Goal: Information Seeking & Learning: Learn about a topic

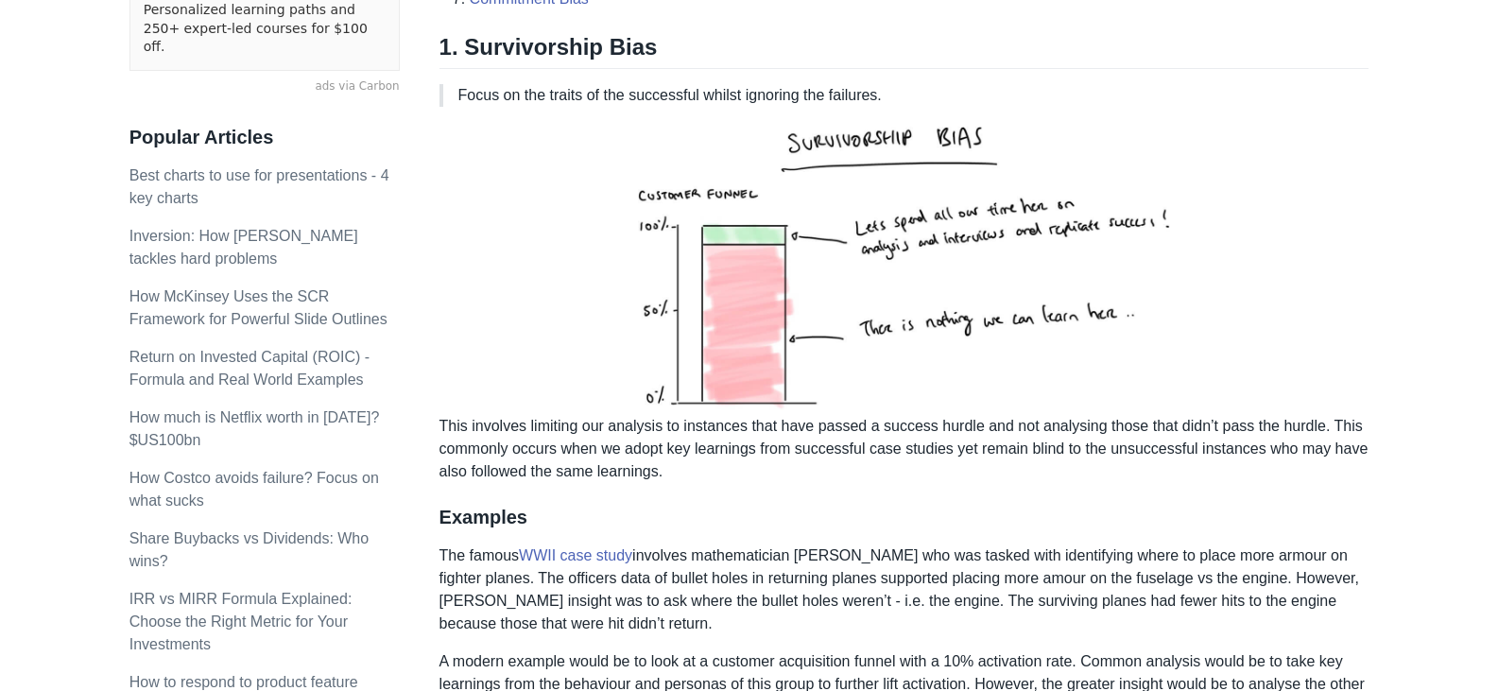
scroll to position [662, 0]
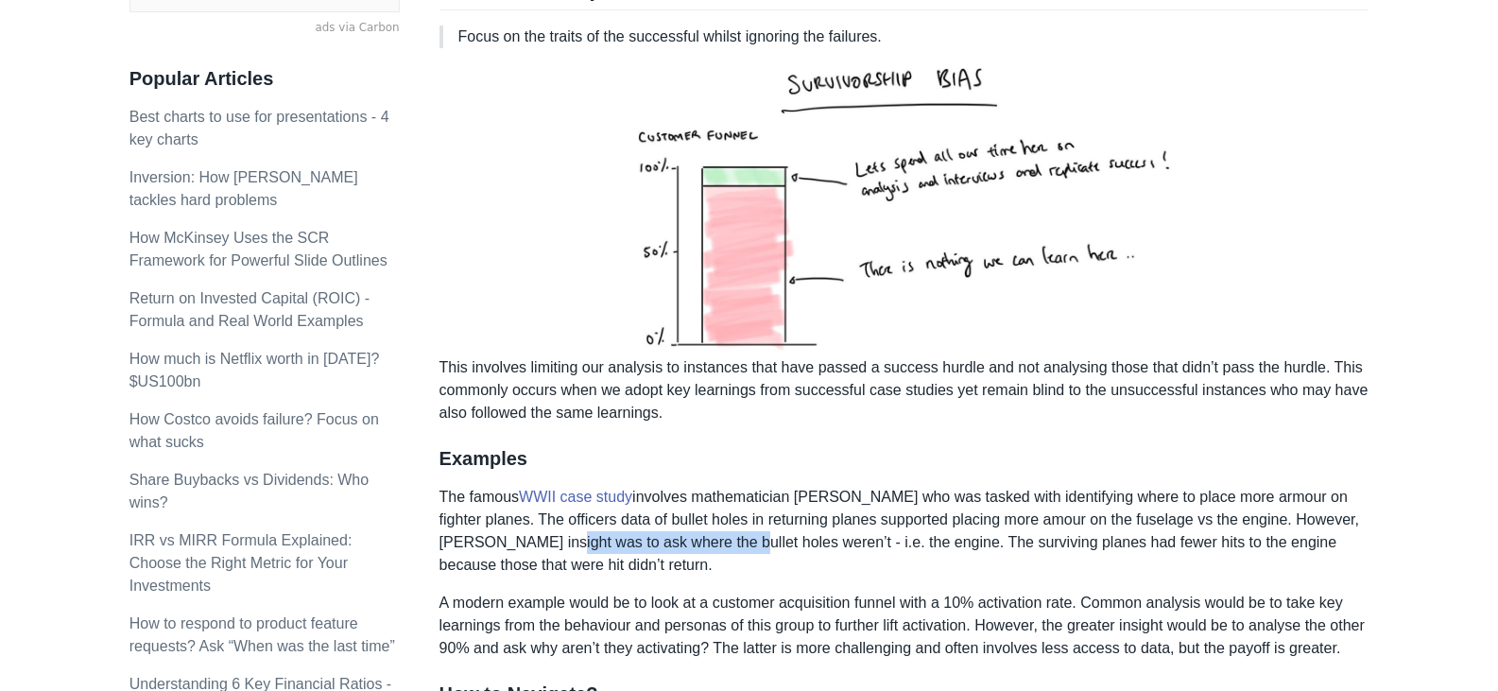
drag, startPoint x: 556, startPoint y: 539, endPoint x: 728, endPoint y: 539, distance: 172.1
click at [728, 539] on p "The famous WWII case study involves mathematician [PERSON_NAME] who was tasked …" at bounding box center [905, 531] width 930 height 91
drag, startPoint x: 813, startPoint y: 537, endPoint x: 986, endPoint y: 527, distance: 173.3
click at [953, 532] on p "The famous WWII case study involves mathematician [PERSON_NAME] who was tasked …" at bounding box center [905, 531] width 930 height 91
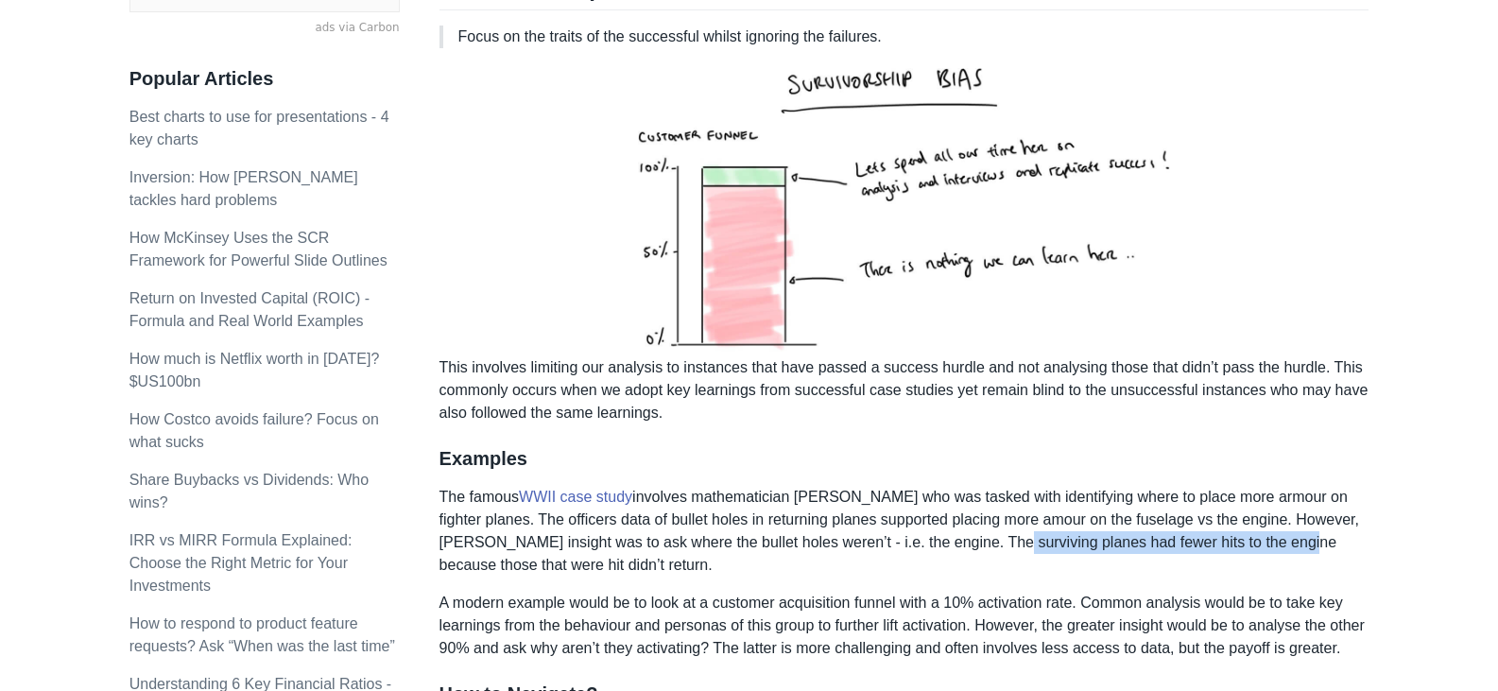
drag, startPoint x: 1287, startPoint y: 545, endPoint x: 987, endPoint y: 545, distance: 299.7
click at [989, 545] on p "The famous WWII case study involves mathematician [PERSON_NAME] who was tasked …" at bounding box center [905, 531] width 930 height 91
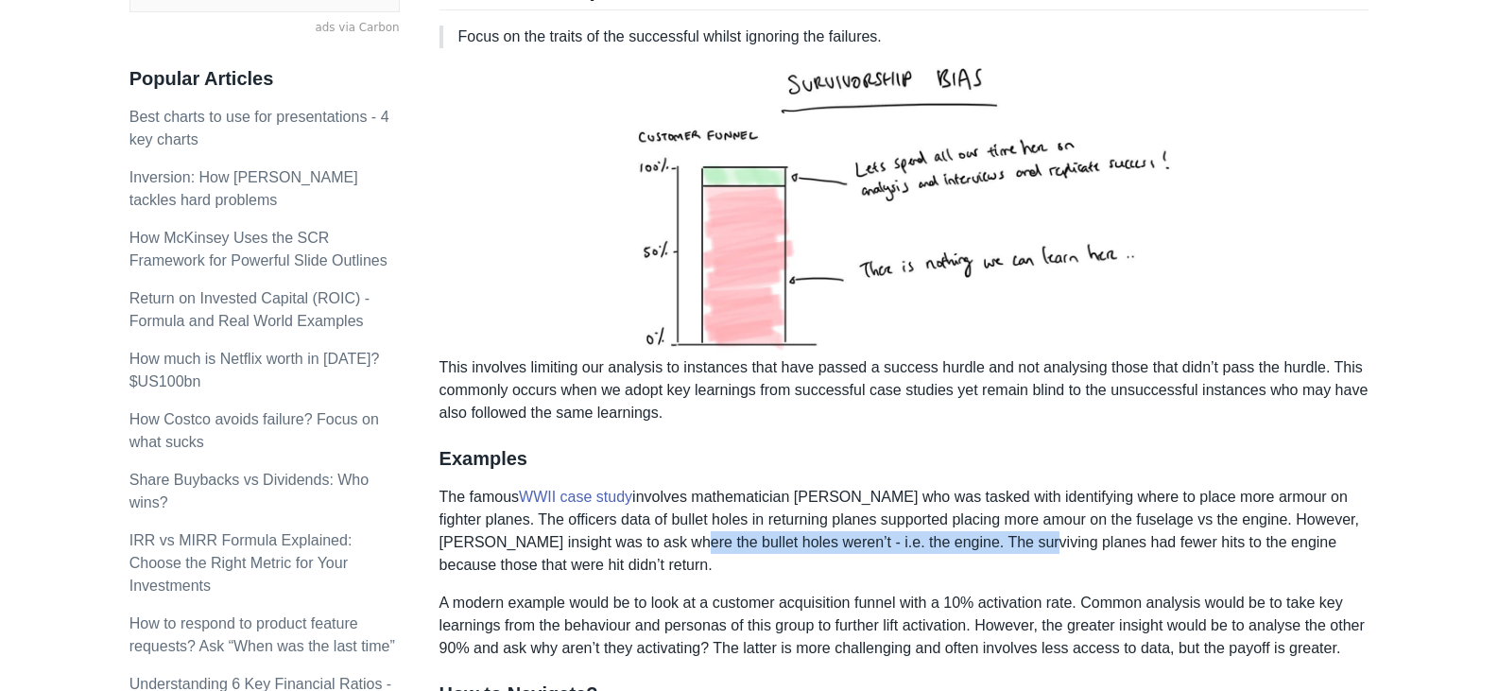
drag, startPoint x: 682, startPoint y: 548, endPoint x: 1022, endPoint y: 548, distance: 340.3
click at [1022, 548] on p "The famous WWII case study involves mathematician [PERSON_NAME] who was tasked …" at bounding box center [905, 531] width 930 height 91
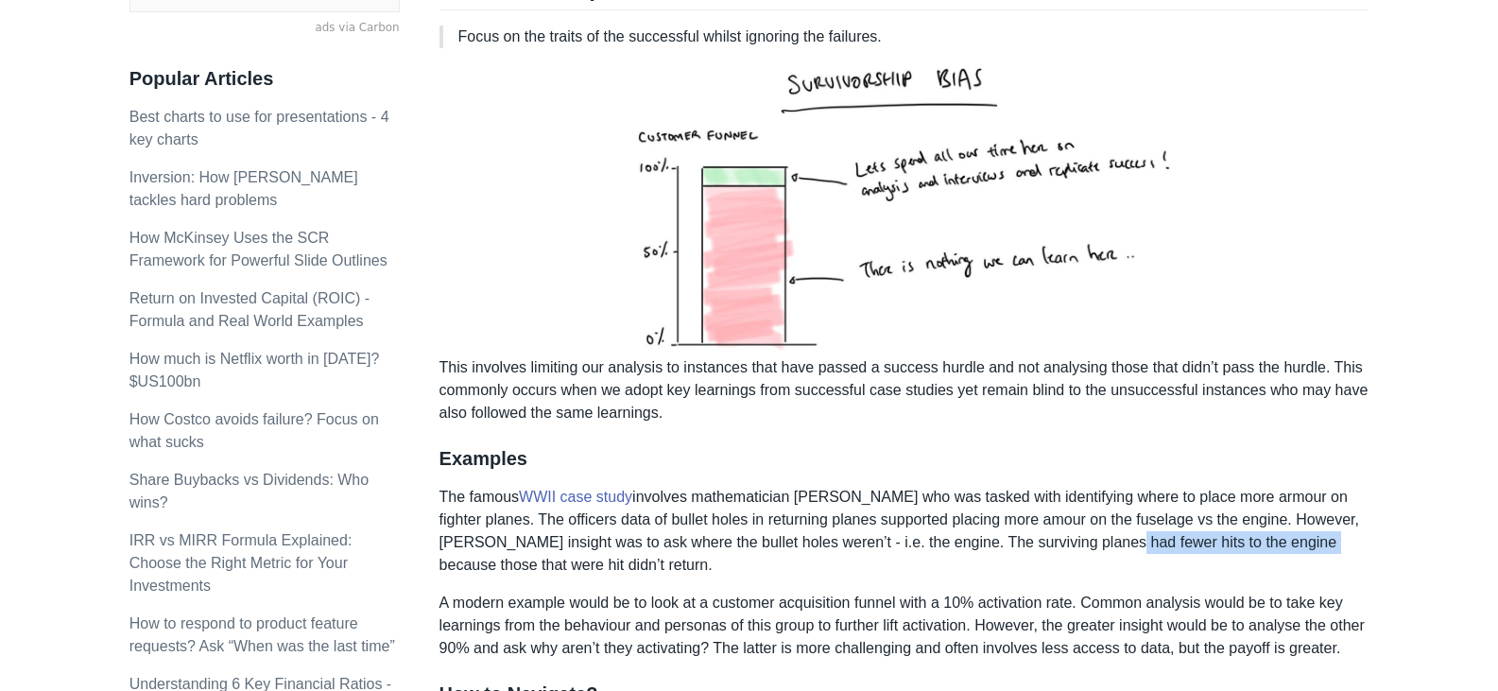
drag, startPoint x: 1308, startPoint y: 542, endPoint x: 1064, endPoint y: 543, distance: 244.8
click at [1066, 543] on p "The famous WWII case study involves mathematician [PERSON_NAME] who was tasked …" at bounding box center [905, 531] width 930 height 91
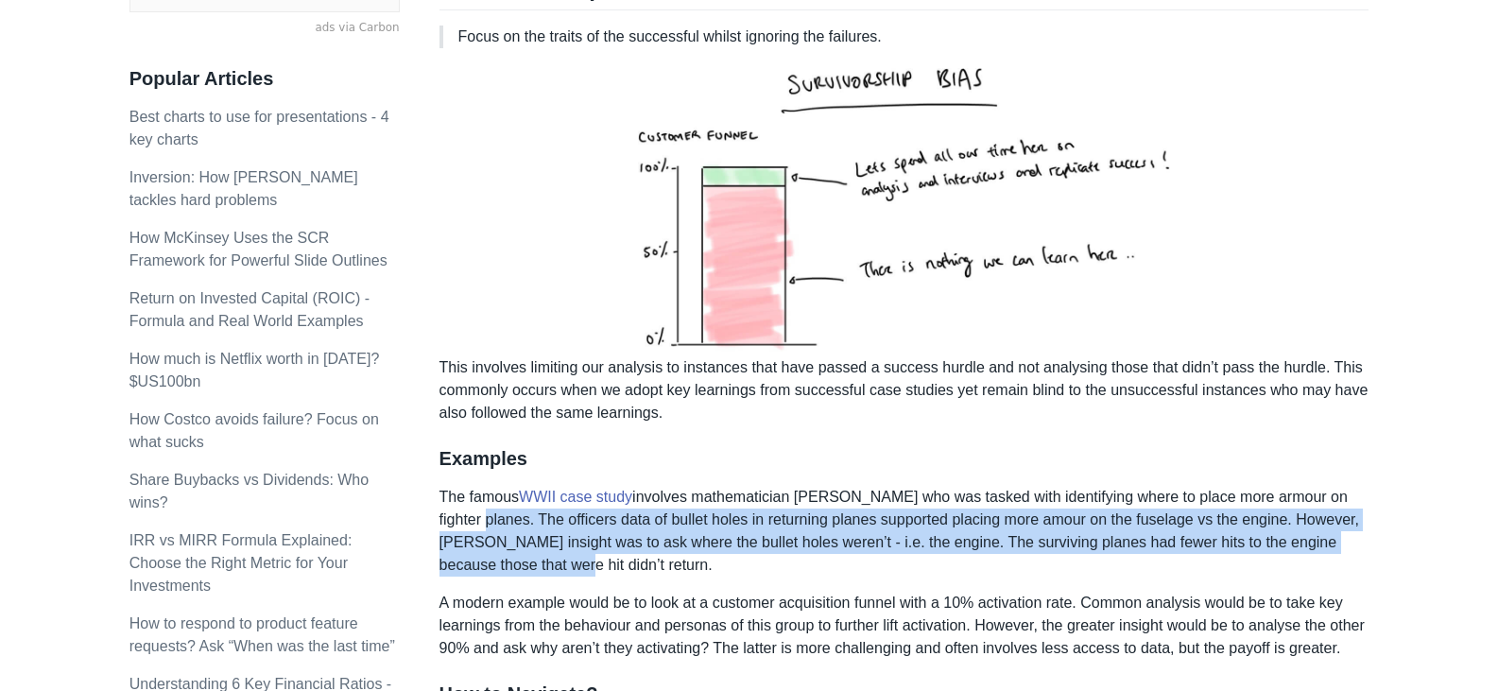
drag, startPoint x: 505, startPoint y: 545, endPoint x: 533, endPoint y: 566, distance: 35.7
click at [533, 566] on p "The famous WWII case study involves mathematician [PERSON_NAME] who was tasked …" at bounding box center [905, 531] width 930 height 91
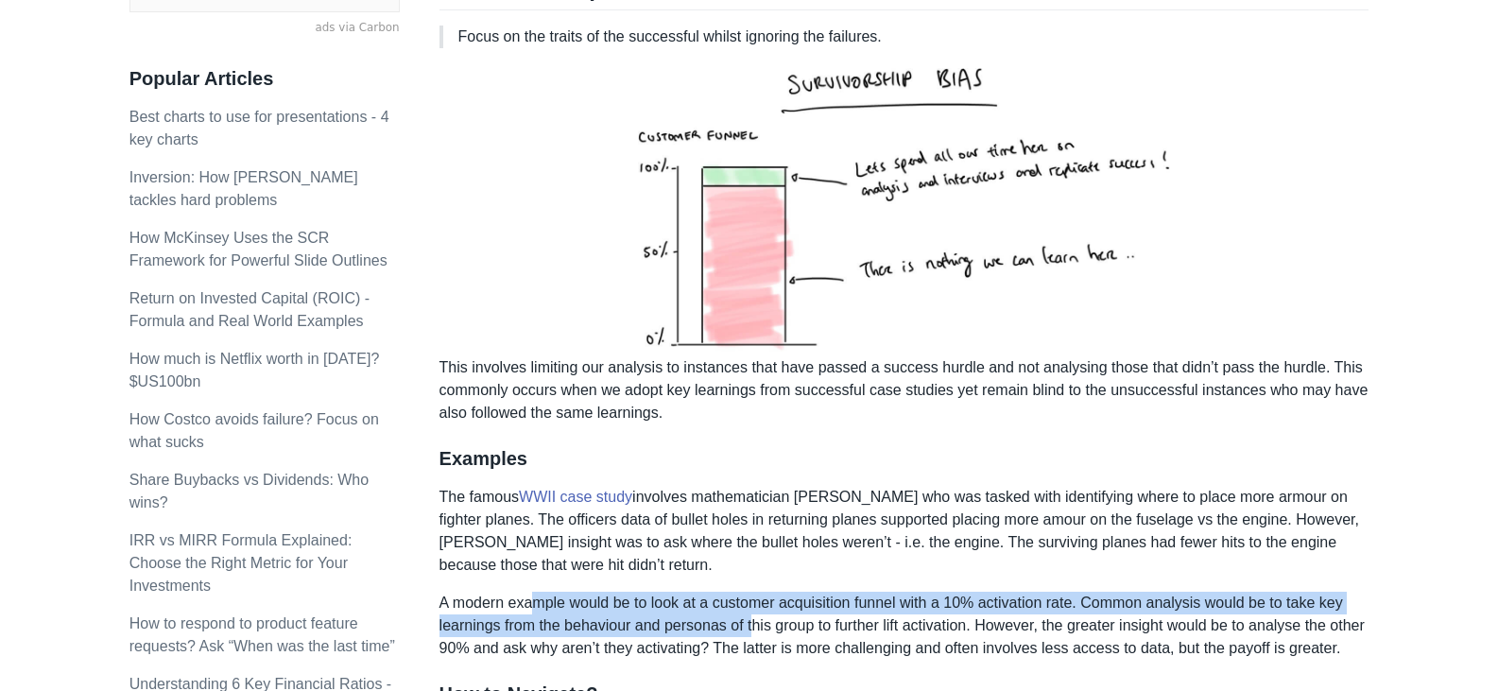
drag, startPoint x: 539, startPoint y: 599, endPoint x: 867, endPoint y: 645, distance: 331.2
click at [854, 641] on p "A modern example would be to look at a customer acquisition funnel with a 10% a…" at bounding box center [905, 626] width 930 height 68
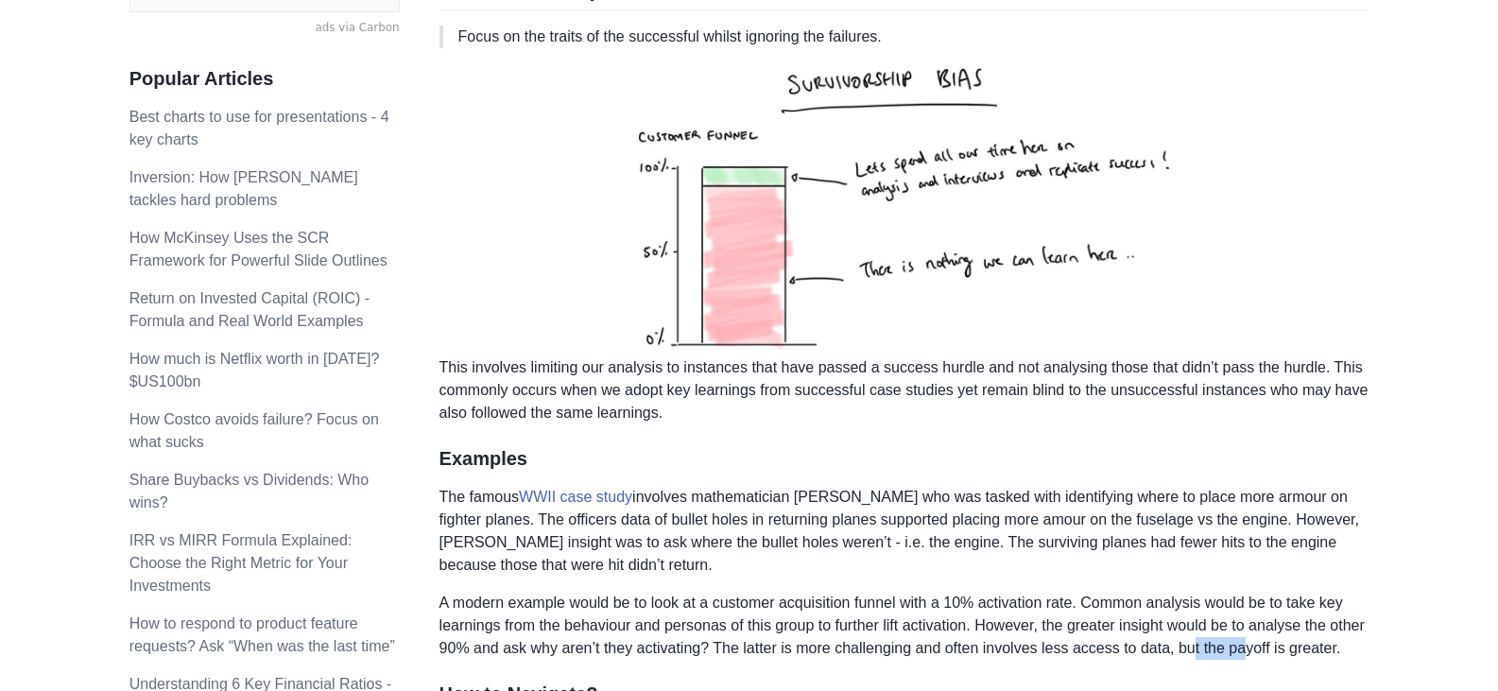
drag, startPoint x: 1275, startPoint y: 647, endPoint x: 1042, endPoint y: 650, distance: 233.5
click at [1070, 650] on p "A modern example would be to look at a customer acquisition funnel with a 10% a…" at bounding box center [905, 626] width 930 height 68
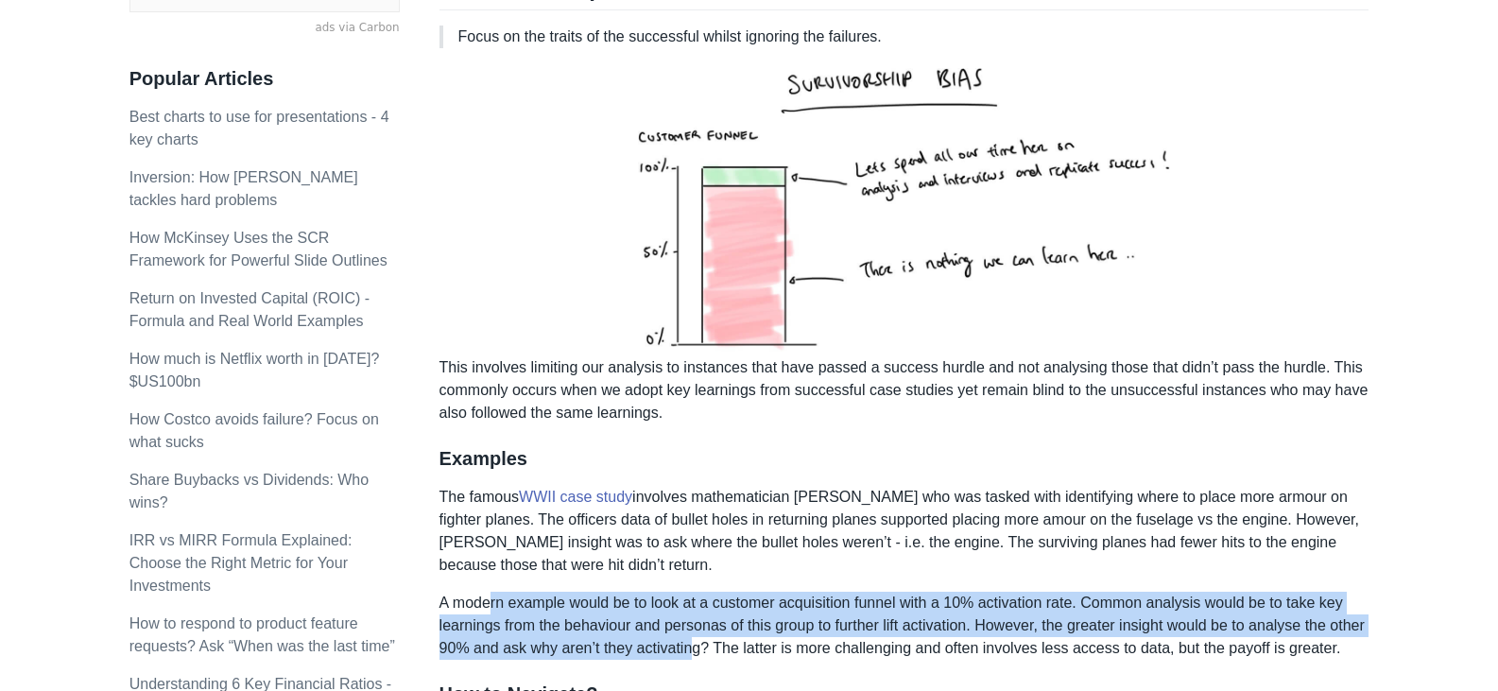
drag, startPoint x: 538, startPoint y: 614, endPoint x: 726, endPoint y: 647, distance: 190.8
click at [726, 647] on p "A modern example would be to look at a customer acquisition funnel with a 10% a…" at bounding box center [905, 626] width 930 height 68
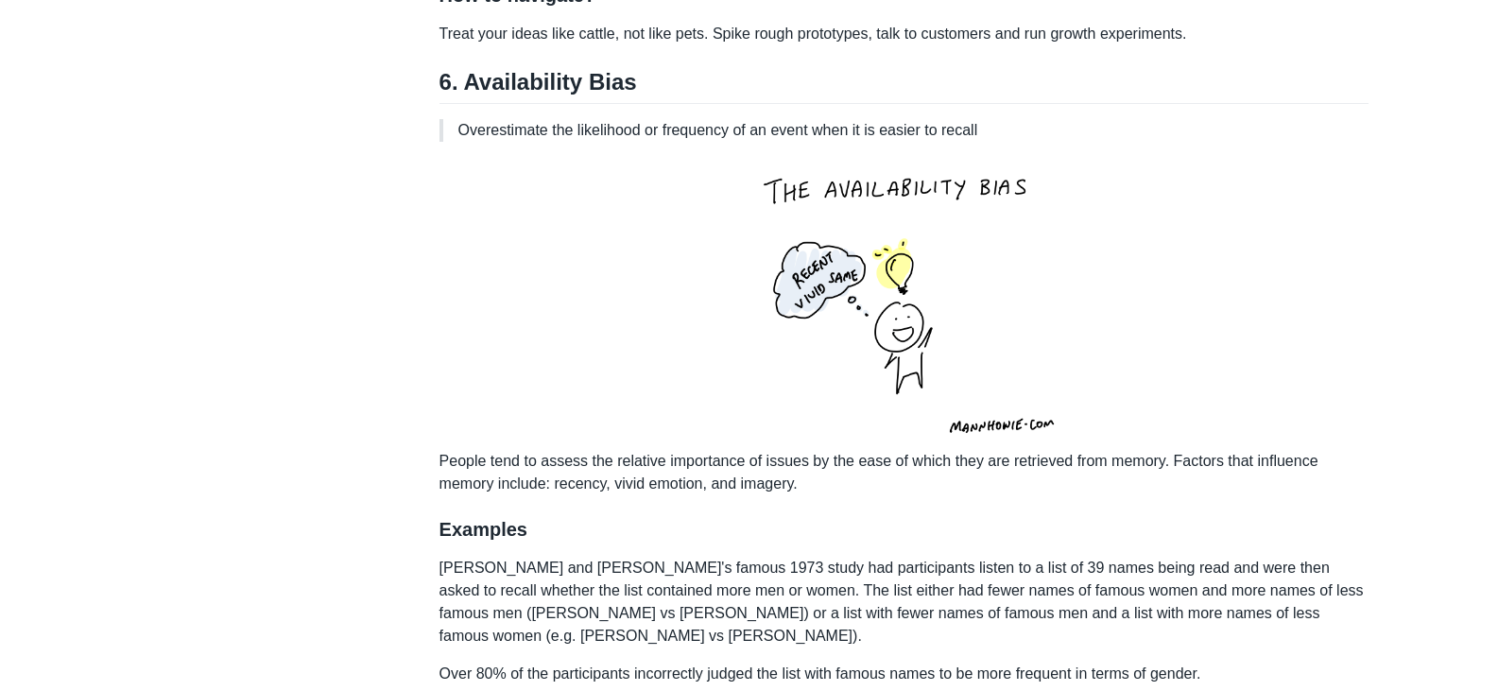
scroll to position [4160, 0]
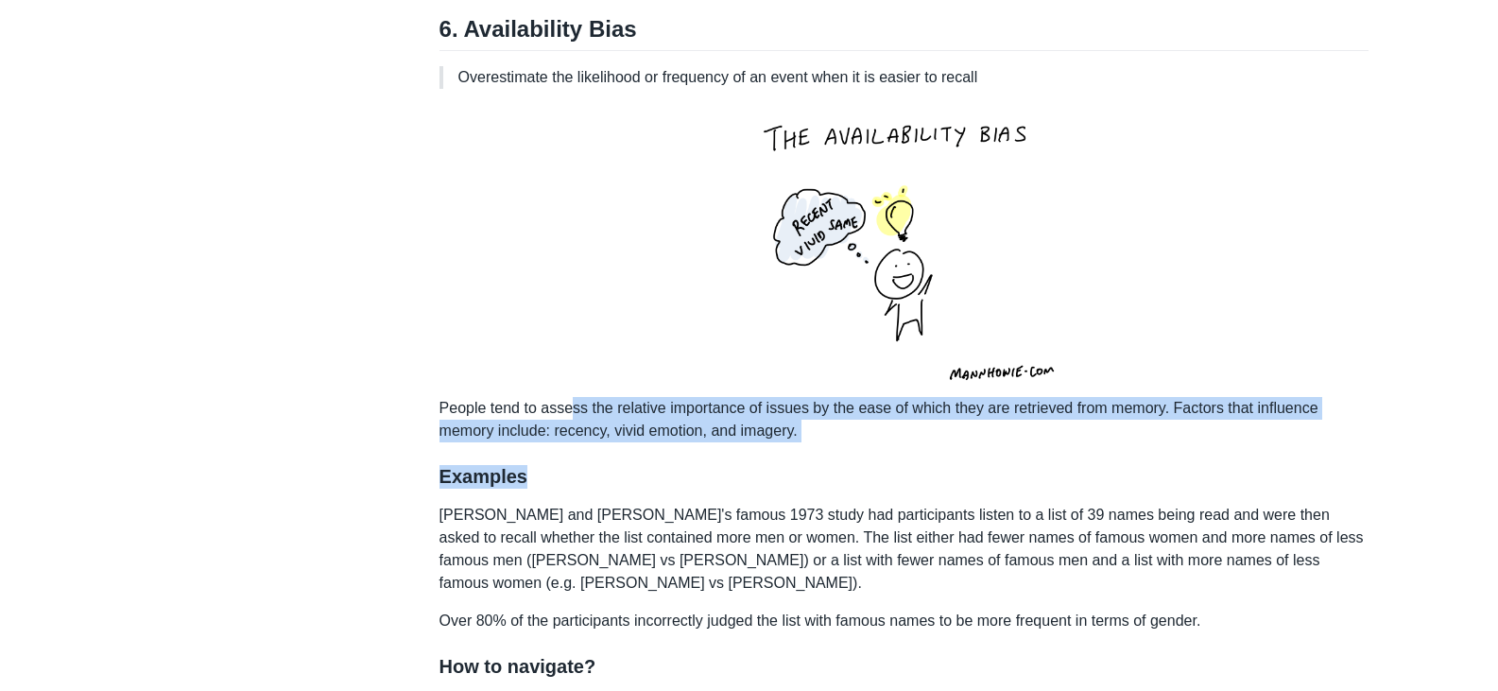
drag, startPoint x: 730, startPoint y: 480, endPoint x: 880, endPoint y: 495, distance: 151.1
click at [958, 489] on h3 "Examples" at bounding box center [905, 477] width 930 height 24
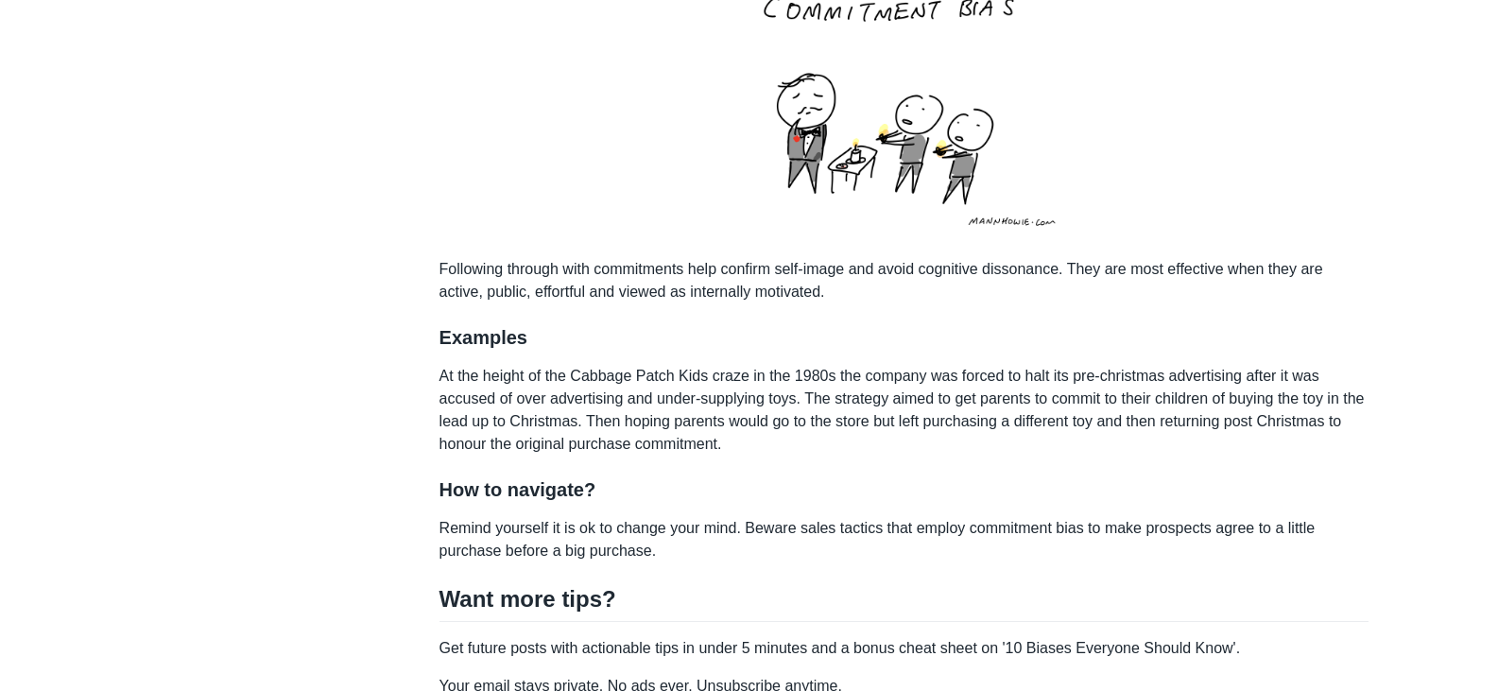
scroll to position [5105, 0]
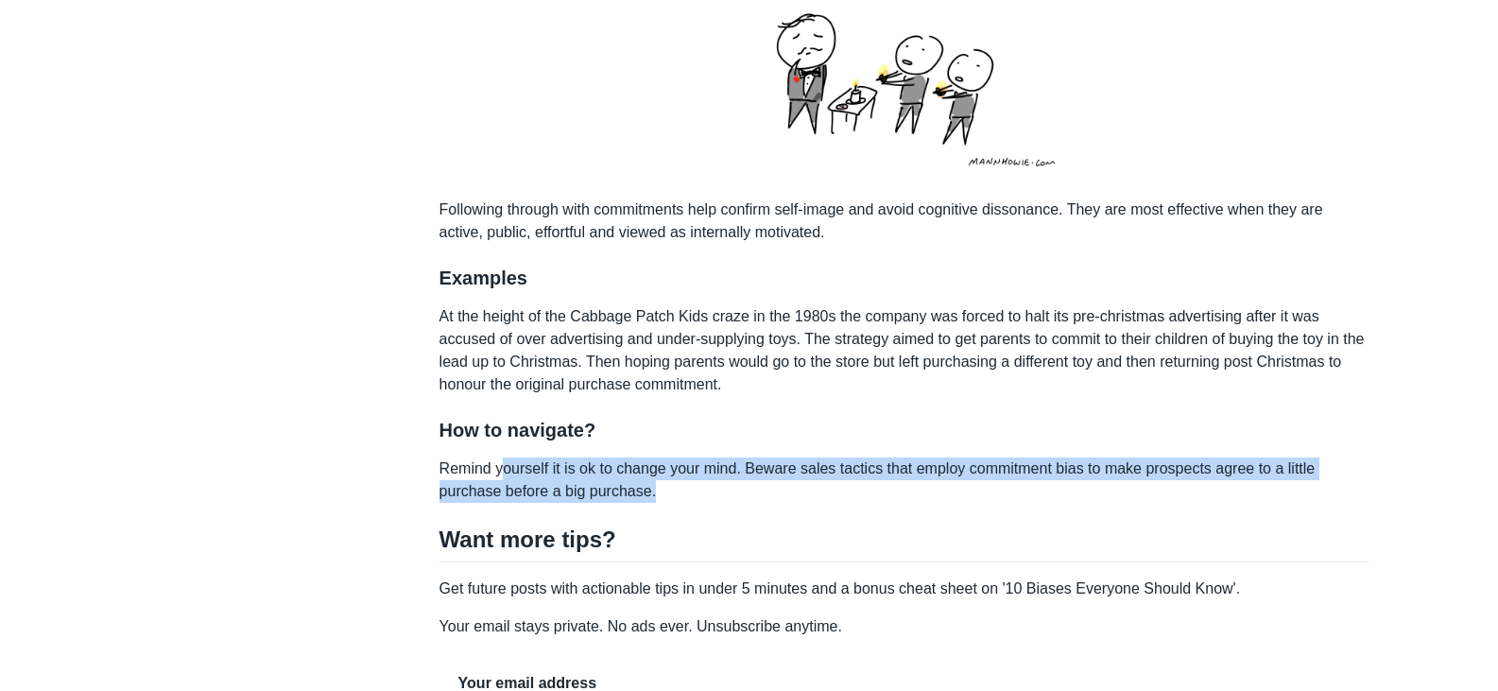
drag, startPoint x: 506, startPoint y: 490, endPoint x: 666, endPoint y: 518, distance: 163.2
click at [666, 503] on p "Remind yourself it is ok to change your mind. Beware sales tactics that employ …" at bounding box center [905, 480] width 930 height 45
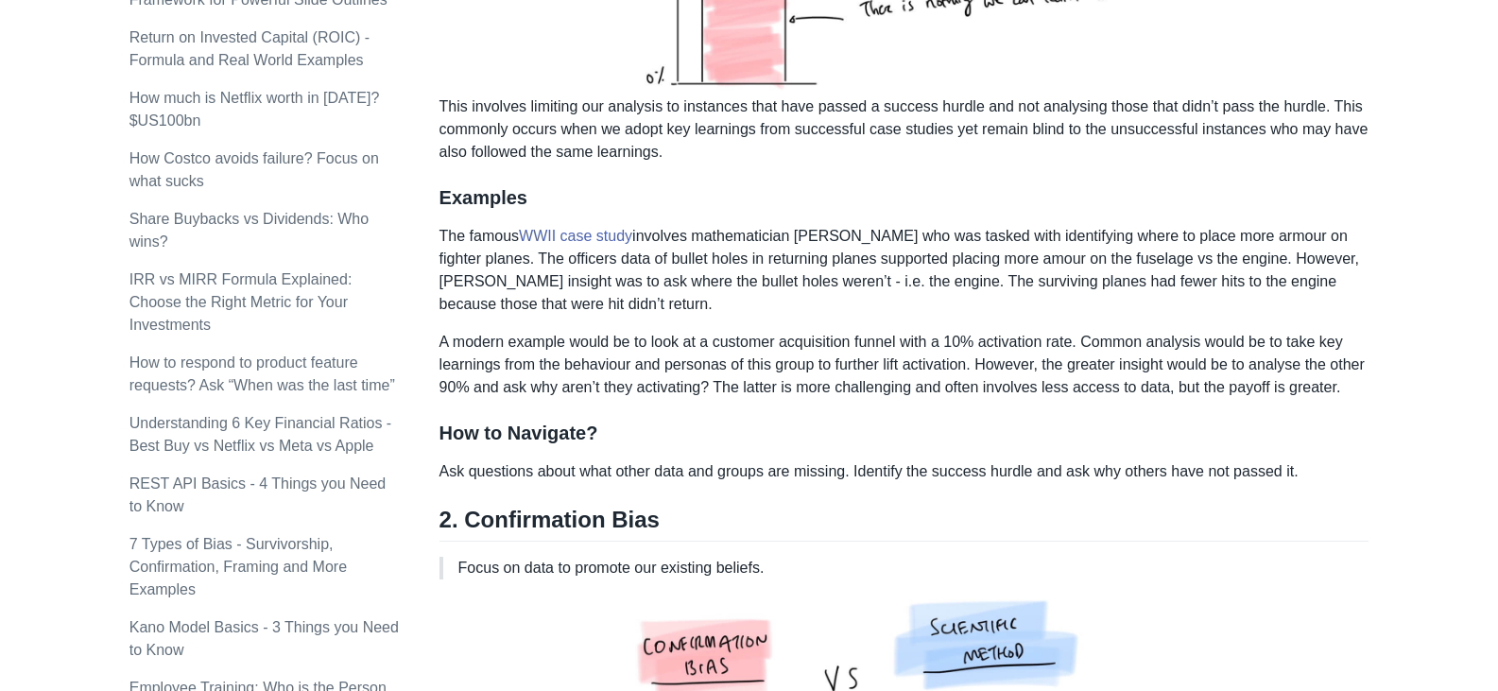
scroll to position [1490, 0]
